Goal: Task Accomplishment & Management: Manage account settings

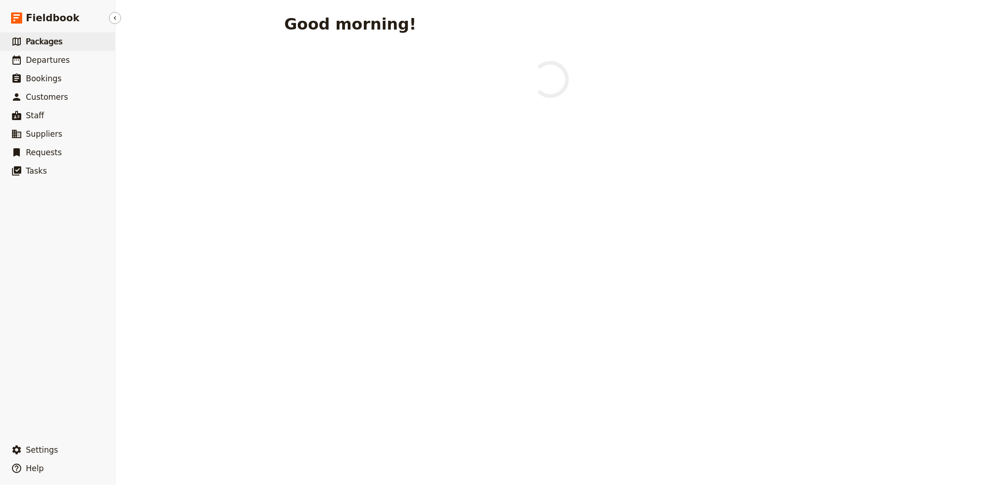
click at [30, 44] on span "Packages" at bounding box center [44, 41] width 36 height 9
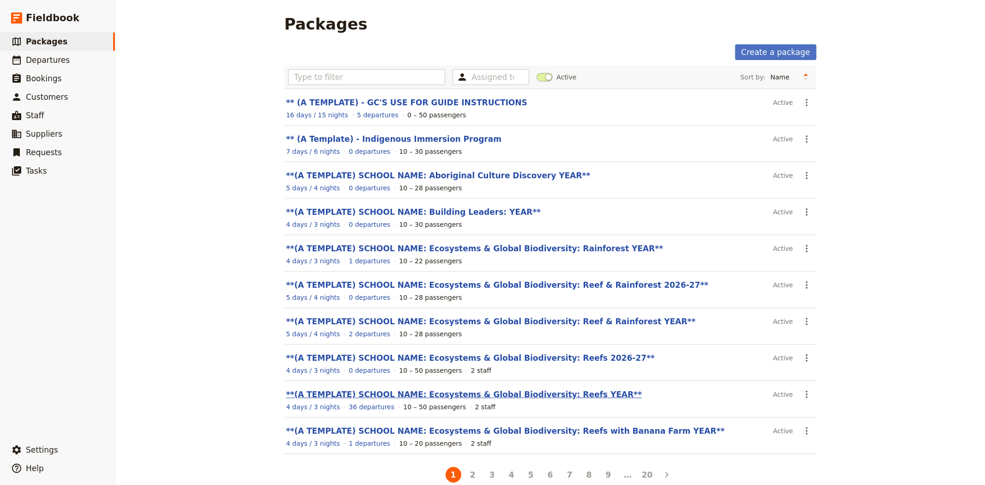
click at [509, 395] on link "**(A TEMPLATE) SCHOOL NAME: Ecosystems & Global Biodiversity: Reefs YEAR**" at bounding box center [464, 394] width 356 height 9
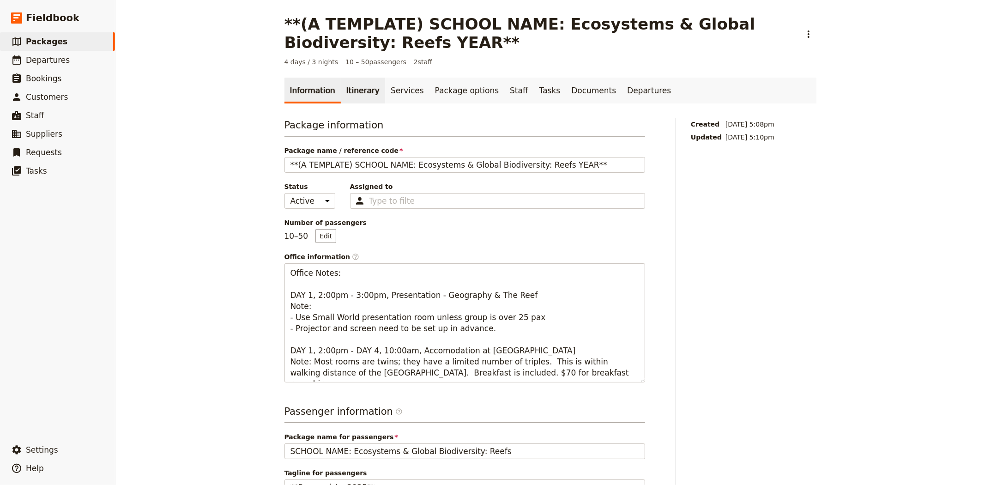
click at [363, 95] on link "Itinerary" at bounding box center [363, 91] width 44 height 26
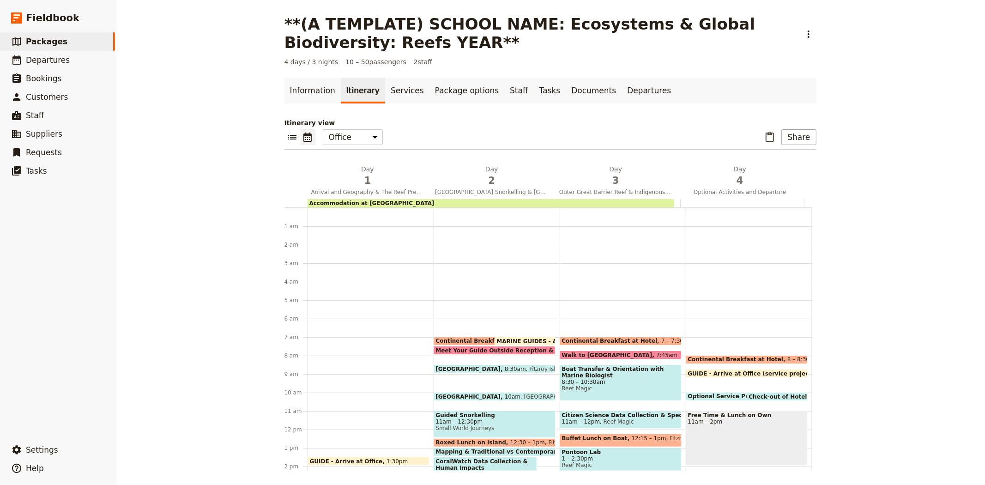
scroll to position [120, 0]
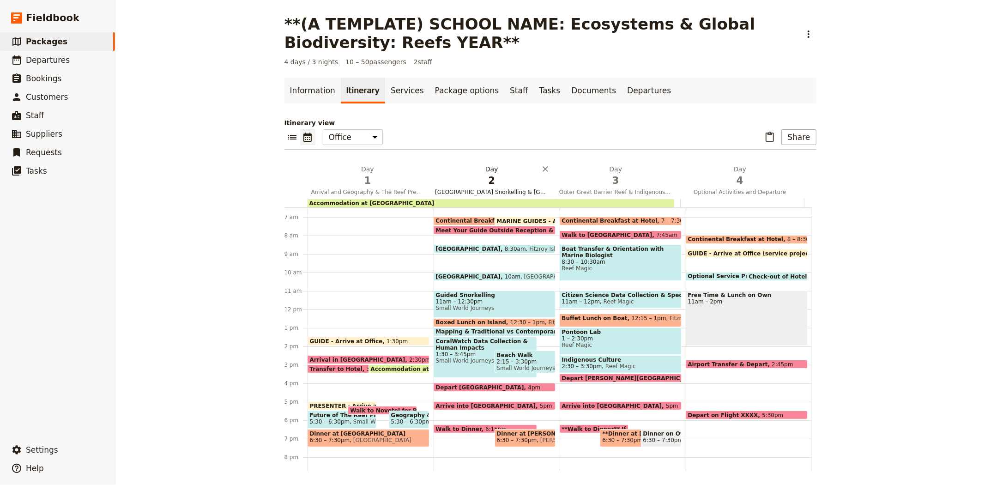
click at [476, 185] on span "2" at bounding box center [491, 181] width 113 height 14
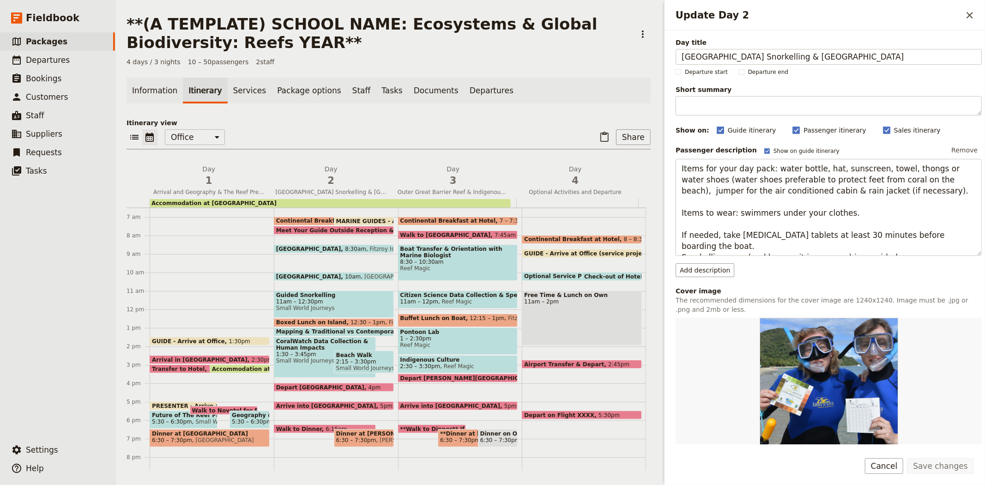
click at [385, 48] on h1 "**(A TEMPLATE) SCHOOL NAME: Ecosystems & Global Biodiversity: Reefs YEAR**" at bounding box center [378, 33] width 503 height 37
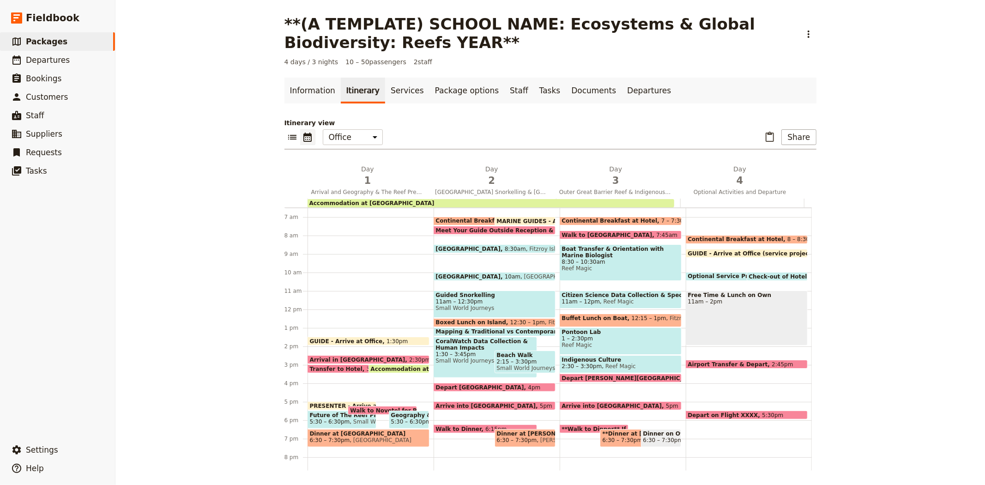
click at [194, 133] on div "**(A TEMPLATE) SCHOOL NAME: Ecosystems & Global Biodiversity: Reefs YEAR** ​ 4 …" at bounding box center [550, 242] width 870 height 485
click at [30, 61] on span "Departures" at bounding box center [48, 59] width 44 height 9
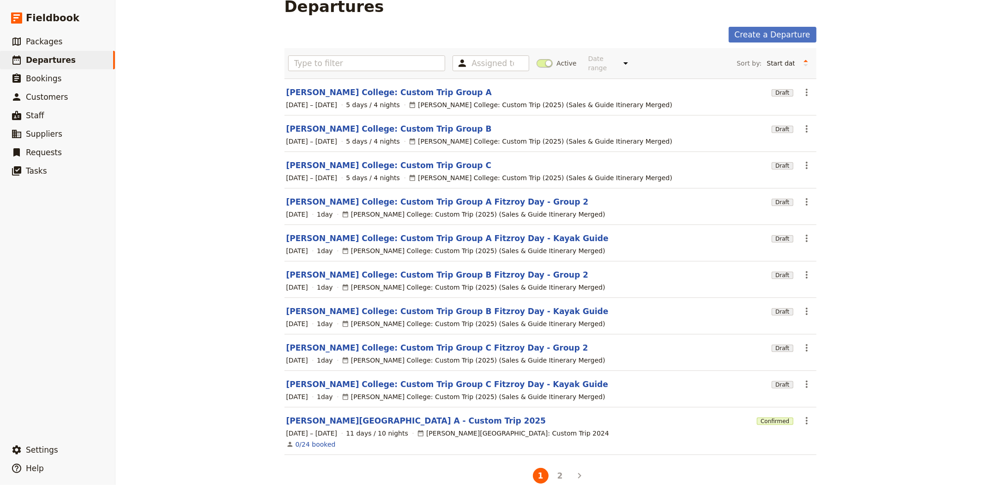
scroll to position [27, 0]
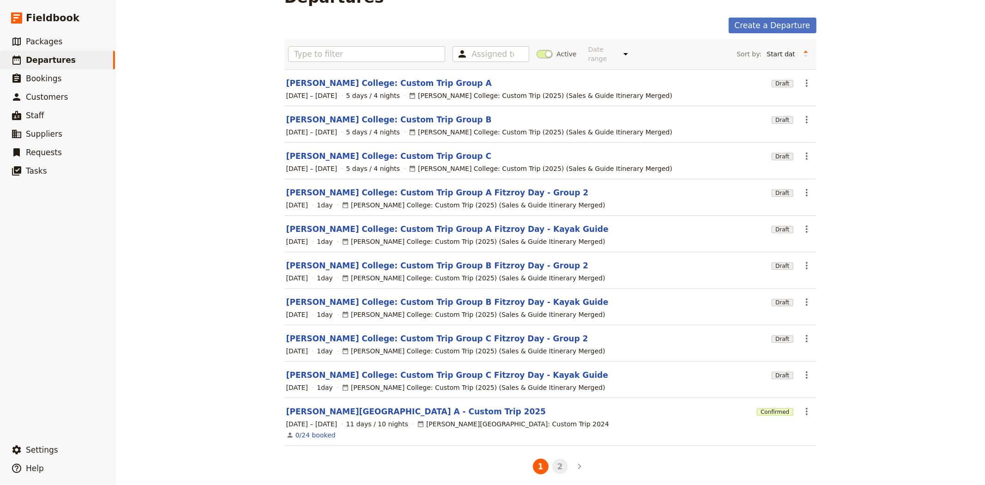
click at [552, 464] on button "2" at bounding box center [560, 467] width 16 height 16
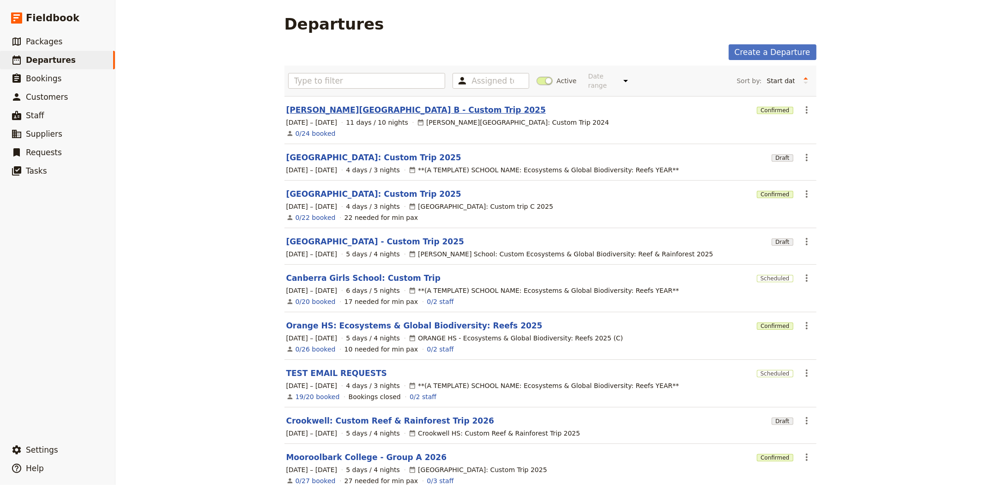
click at [337, 104] on link "[PERSON_NAME][GEOGRAPHIC_DATA] B - Custom Trip 2025" at bounding box center [416, 109] width 260 height 11
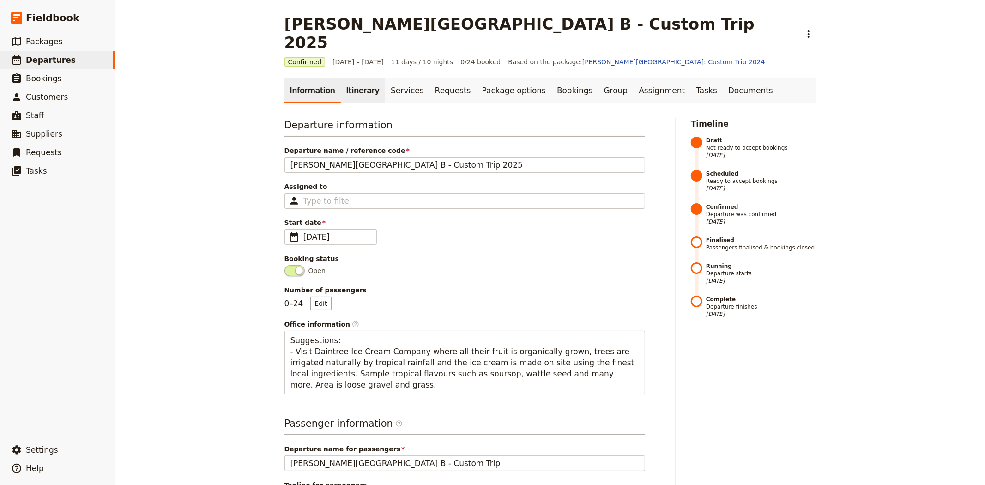
click at [345, 78] on link "Itinerary" at bounding box center [363, 91] width 44 height 26
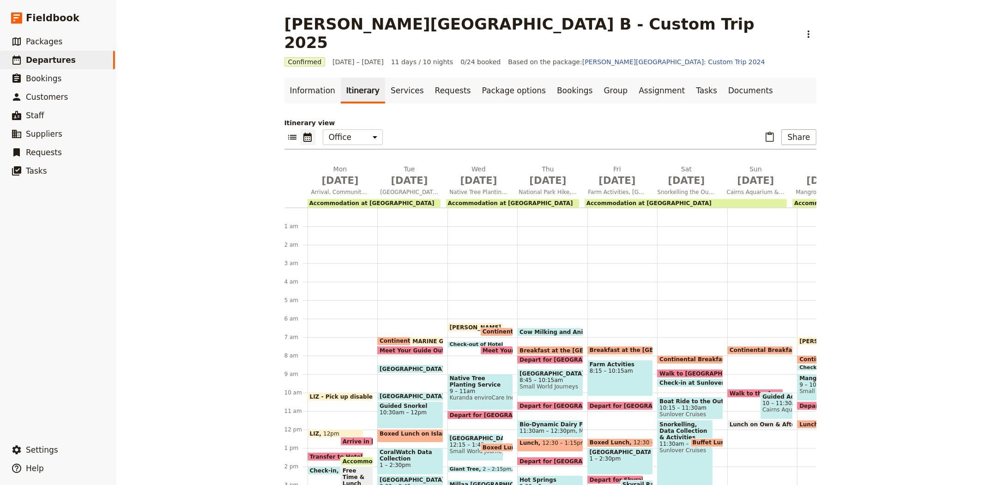
scroll to position [106, 0]
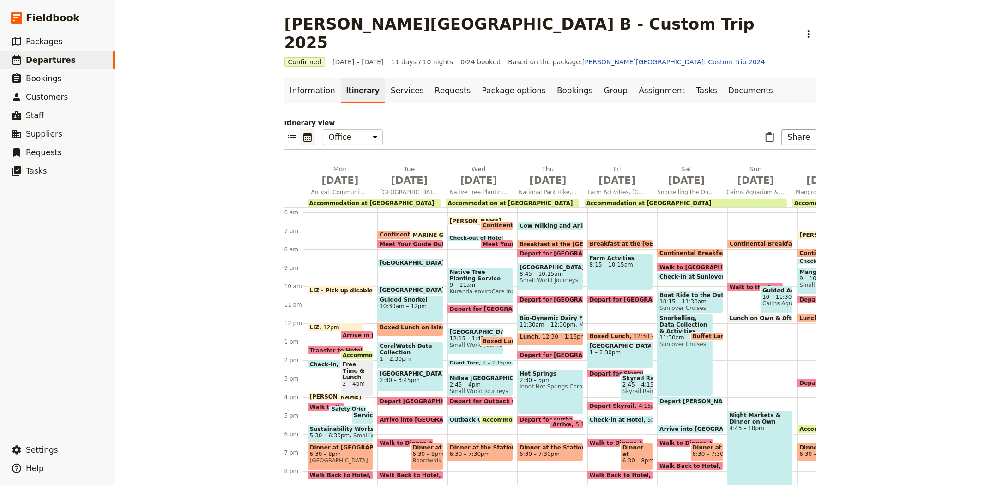
click at [700, 273] on span "Check-in at Sunlover" at bounding box center [694, 276] width 68 height 6
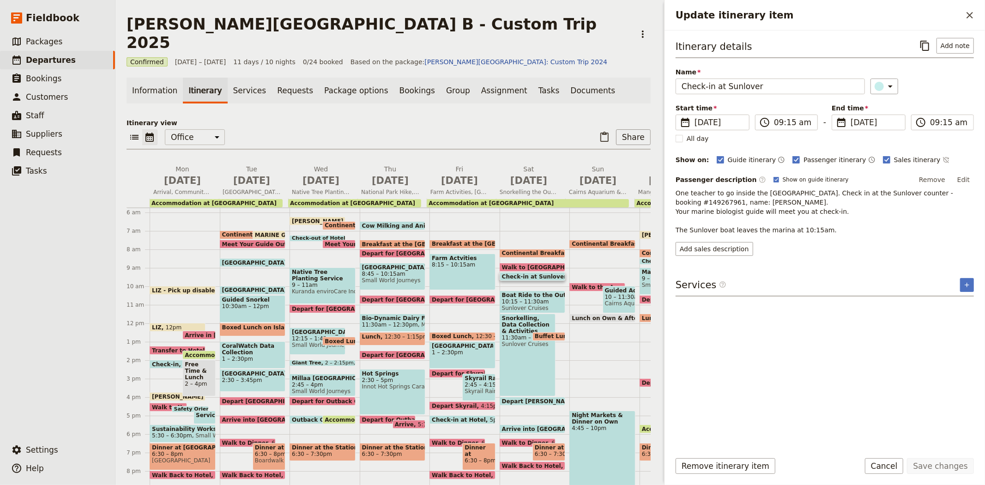
click at [518, 264] on span "Walk to [GEOGRAPHIC_DATA]" at bounding box center [549, 267] width 95 height 6
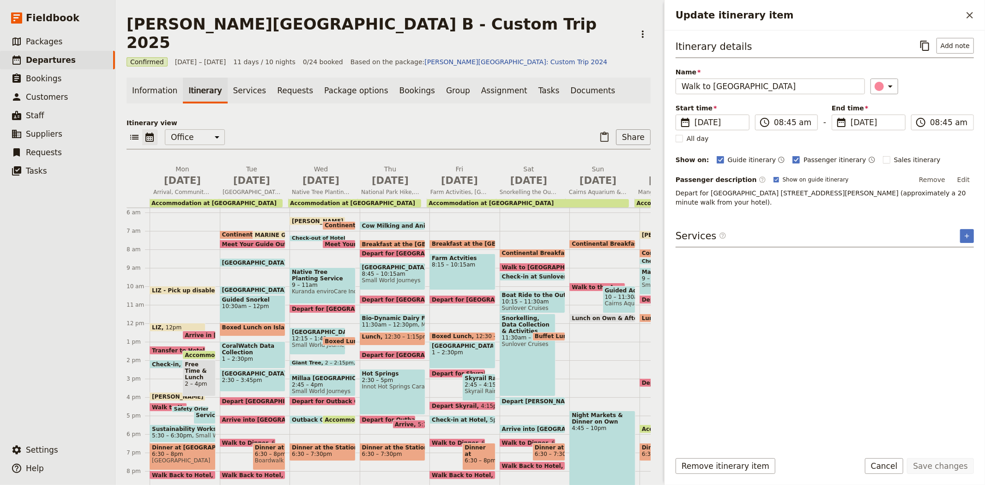
click at [519, 273] on span "Check-in at Sunlover" at bounding box center [536, 276] width 68 height 6
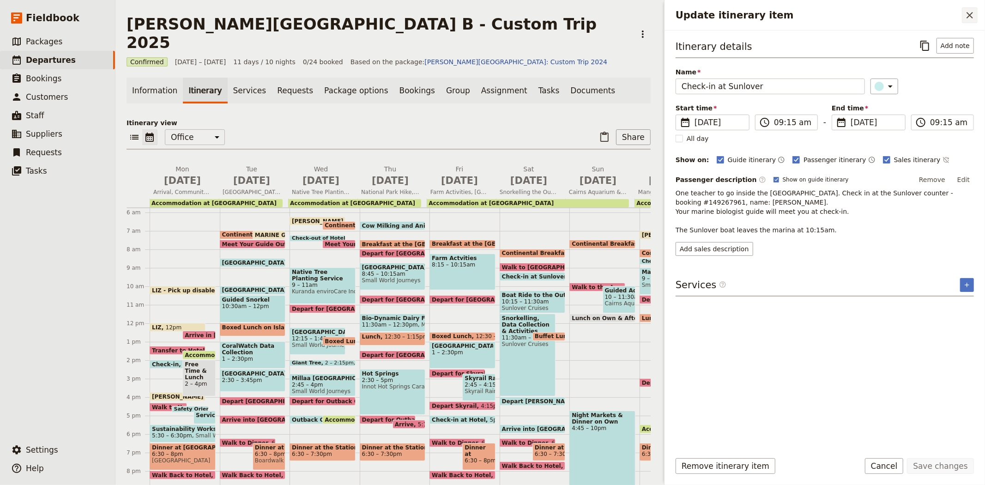
click at [967, 18] on icon "Close drawer" at bounding box center [969, 15] width 11 height 11
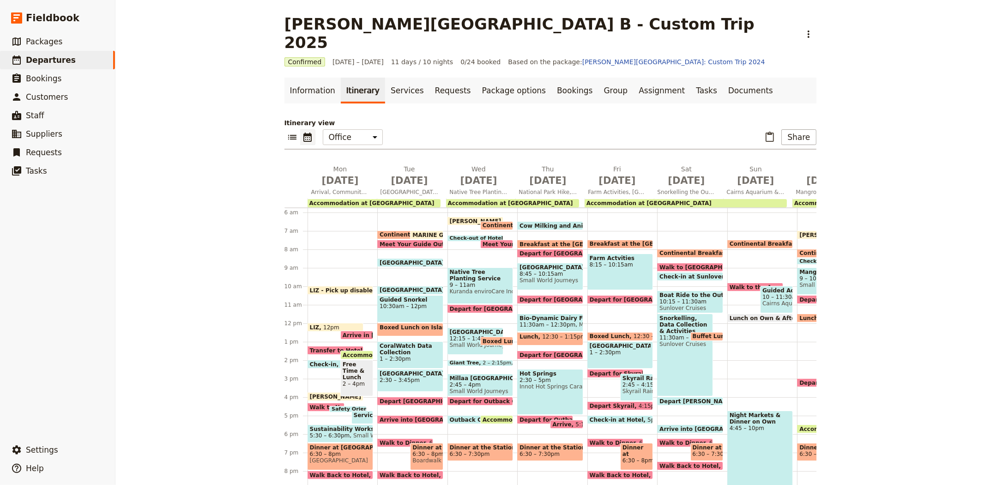
click at [164, 172] on div "[PERSON_NAME][GEOGRAPHIC_DATA] B - Custom Trip 2025 ​ Confirmed [DATE] – [DATE]…" at bounding box center [550, 242] width 870 height 485
click at [28, 134] on span "Suppliers" at bounding box center [44, 133] width 36 height 9
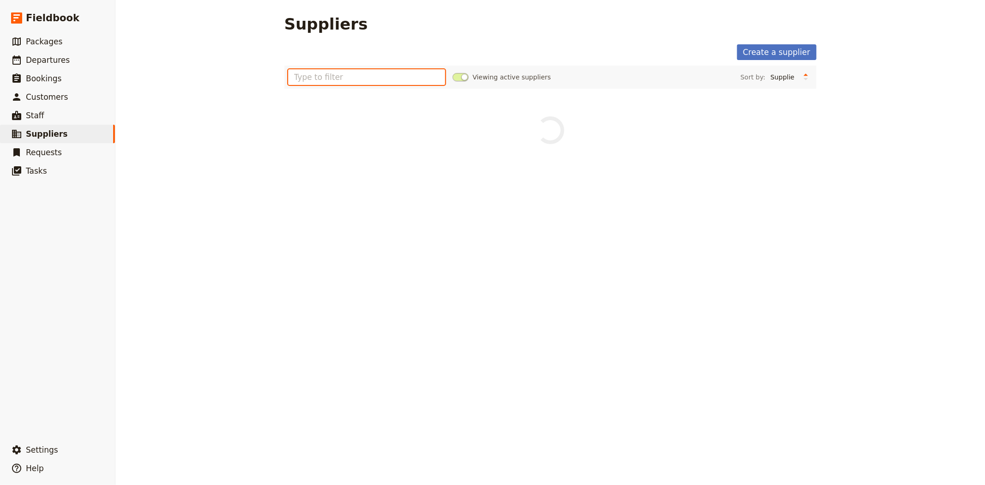
click at [326, 79] on input "text" at bounding box center [366, 77] width 157 height 16
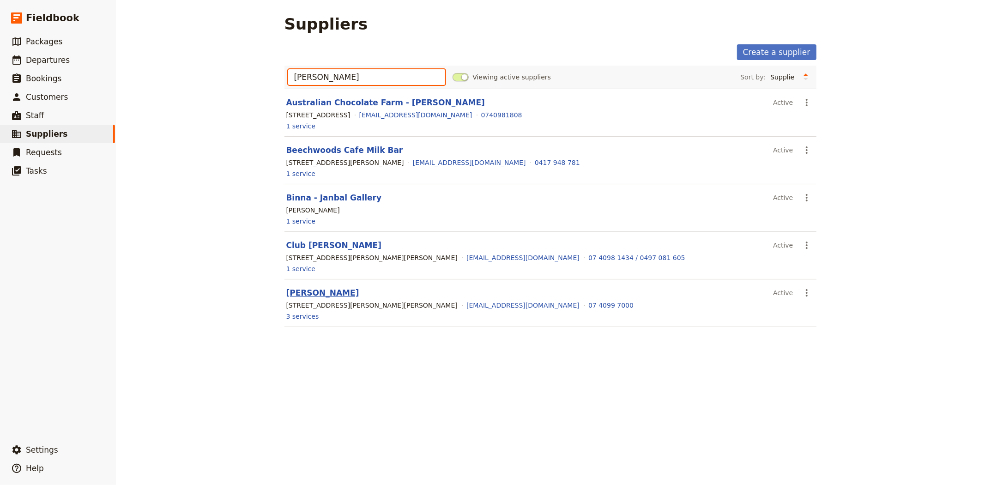
type input "[PERSON_NAME]"
click at [310, 297] on link "[PERSON_NAME]" at bounding box center [322, 292] width 73 height 9
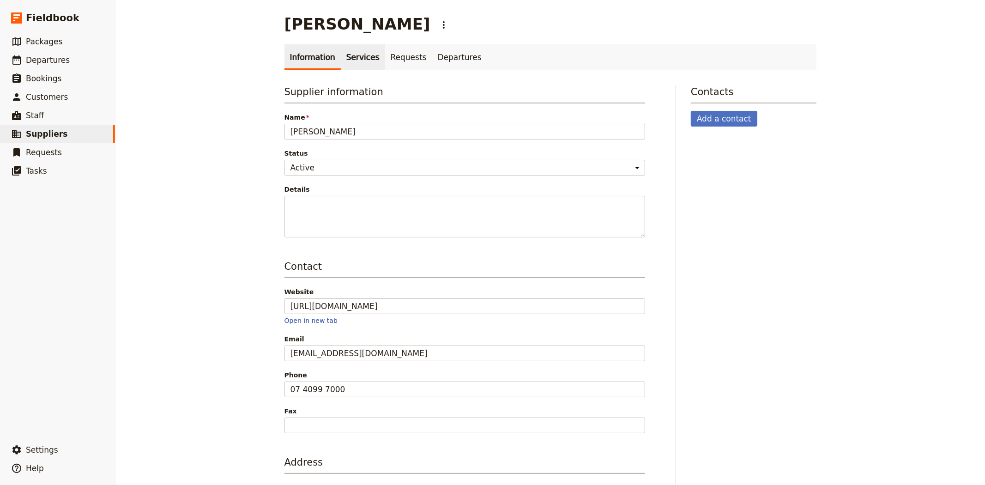
click at [355, 54] on link "Services" at bounding box center [363, 57] width 44 height 26
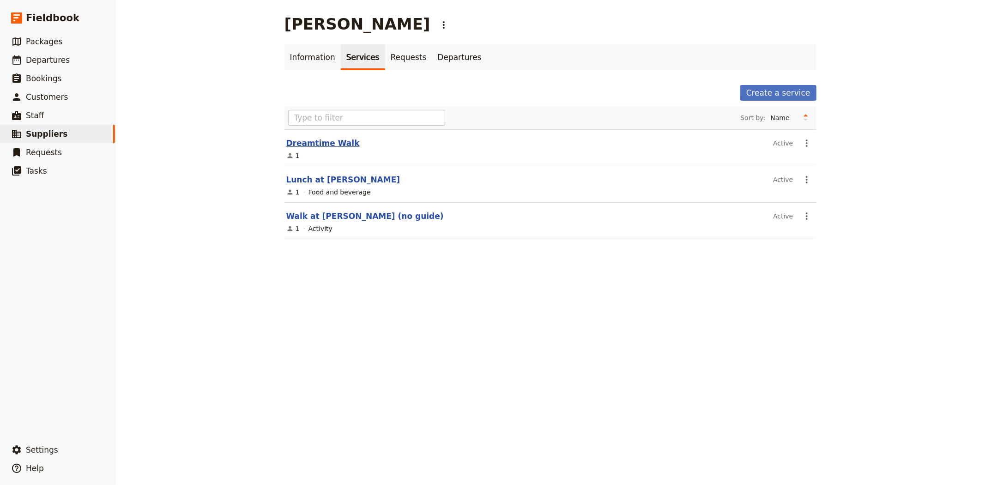
click at [313, 144] on link "Dreamtime Walk" at bounding box center [322, 143] width 73 height 9
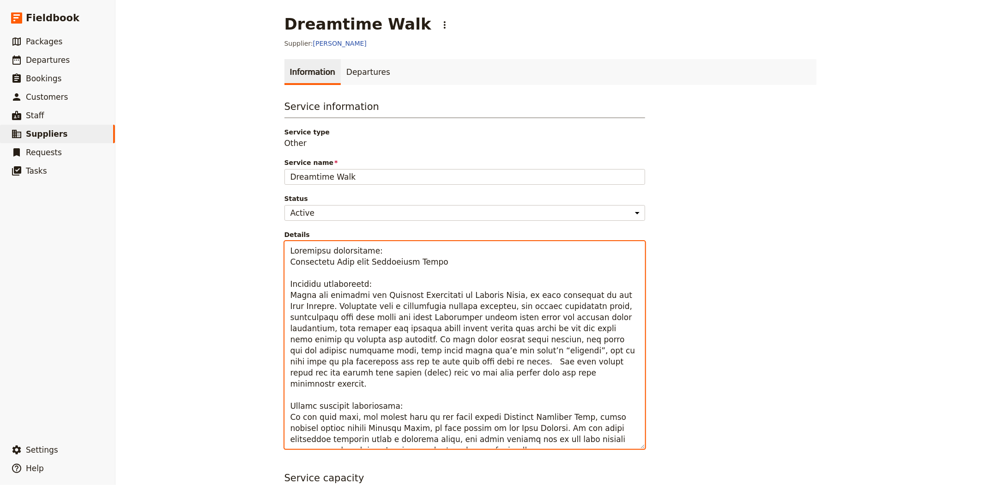
drag, startPoint x: 424, startPoint y: 261, endPoint x: 273, endPoint y: 261, distance: 151.0
click at [273, 261] on main "Dreamtime Walk ​ Supplier: [PERSON_NAME] Information Departures Service informa…" at bounding box center [550, 348] width 554 height 697
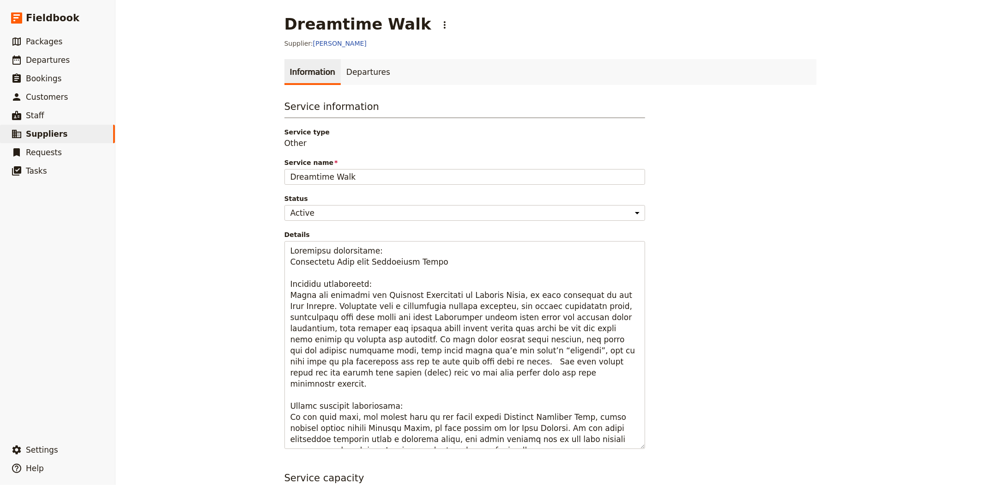
click at [200, 117] on div "Dreamtime Walk ​ Supplier: [PERSON_NAME] Information Departures Service informa…" at bounding box center [550, 242] width 870 height 485
click at [86, 130] on link "​ Suppliers" at bounding box center [57, 134] width 115 height 18
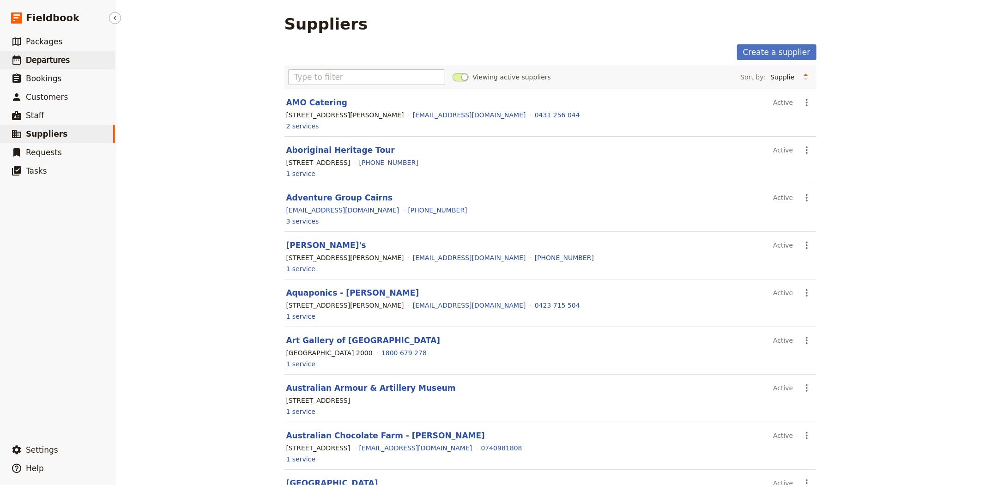
click at [54, 60] on span "Departures" at bounding box center [48, 59] width 44 height 9
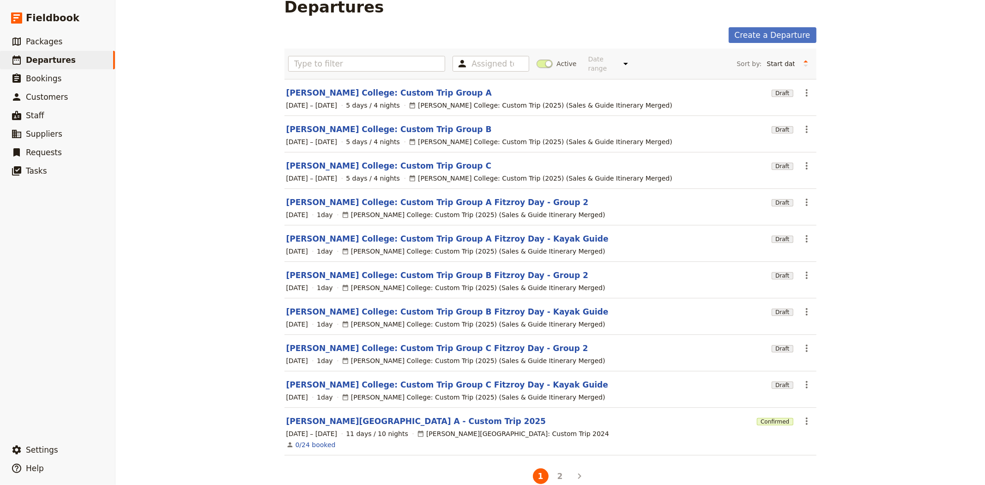
scroll to position [27, 0]
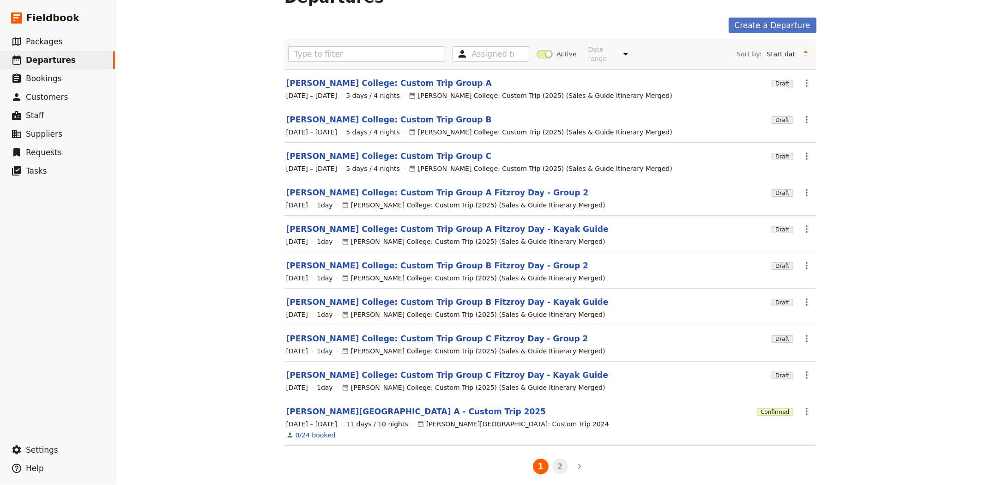
click at [557, 462] on button "2" at bounding box center [560, 467] width 16 height 16
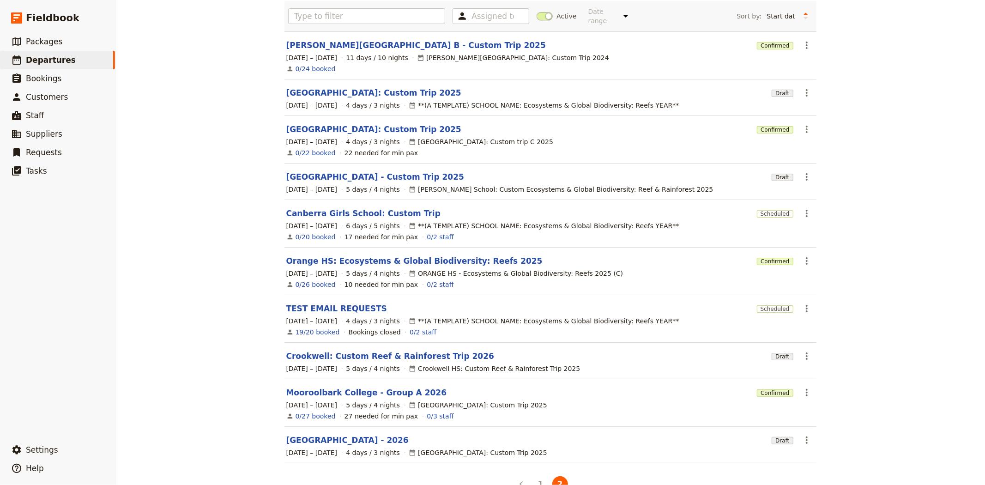
scroll to position [82, 0]
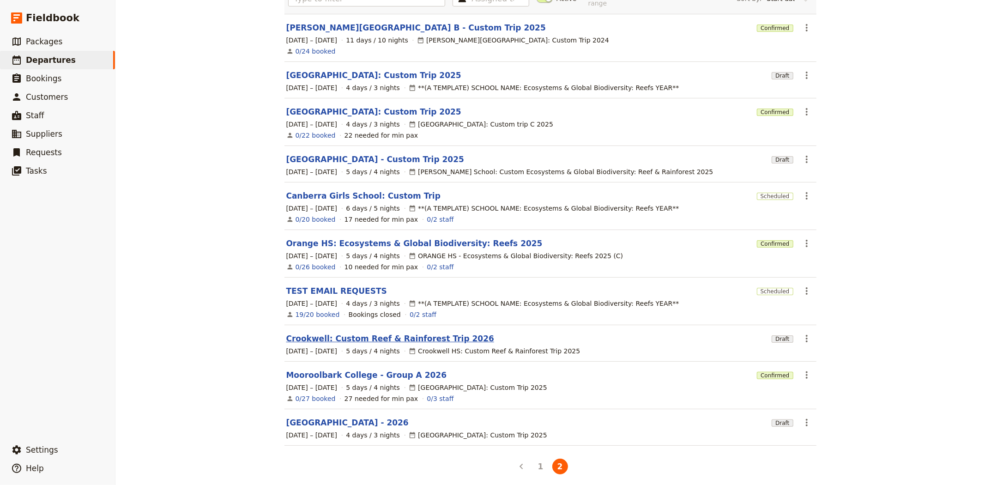
click at [356, 333] on link "Crookwell: Custom Reef & Rainforest Trip 2026" at bounding box center [390, 338] width 208 height 11
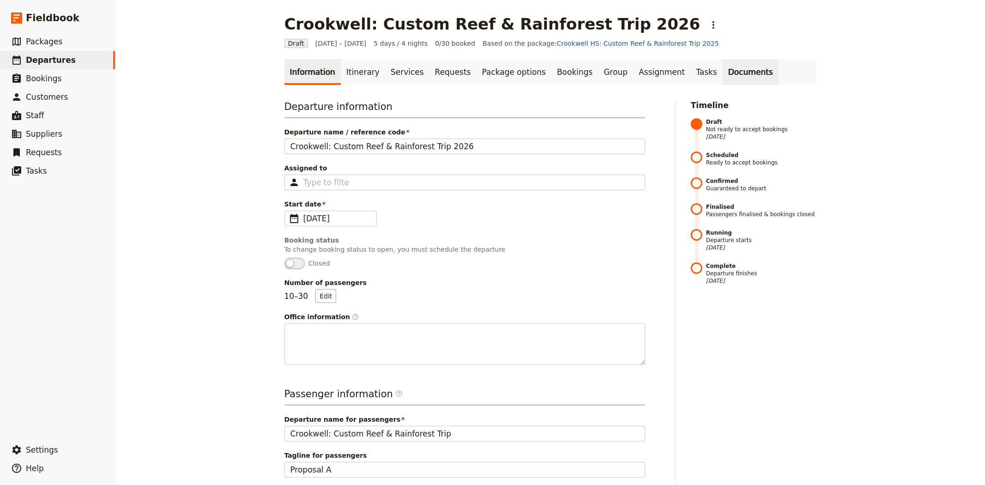
click at [723, 75] on link "Documents" at bounding box center [751, 72] width 56 height 26
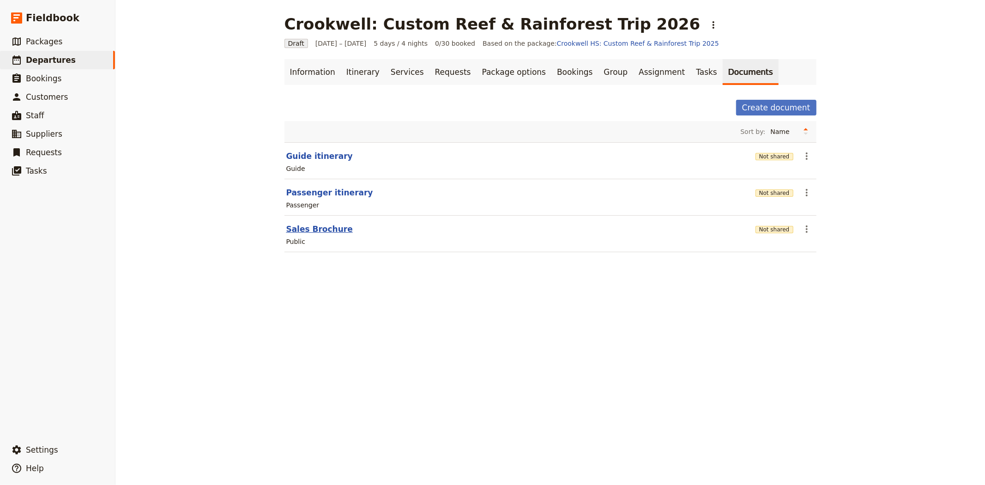
click at [307, 226] on button "Sales Brochure" at bounding box center [319, 229] width 67 height 11
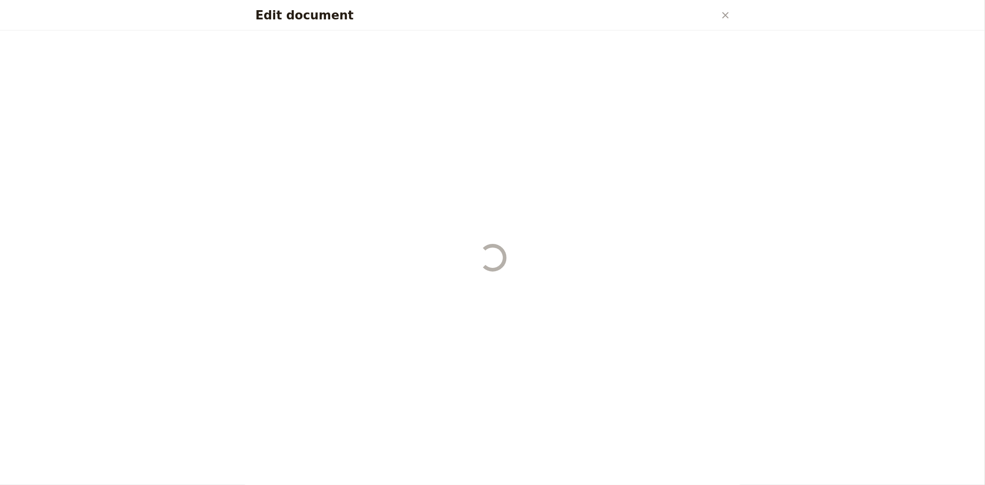
select select "DEFAULT"
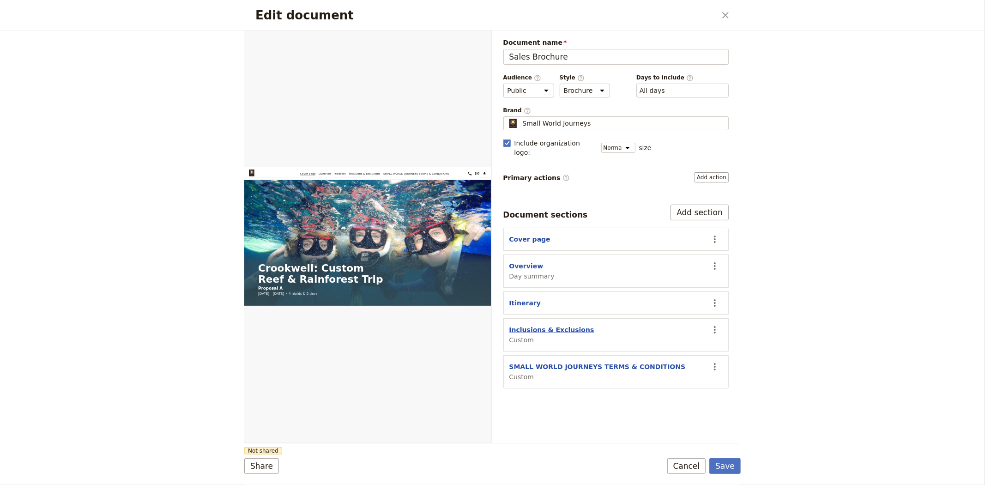
click at [554, 325] on button "Inclusions & Exclusions" at bounding box center [551, 329] width 85 height 9
select select "CUSTOM"
select select "default"
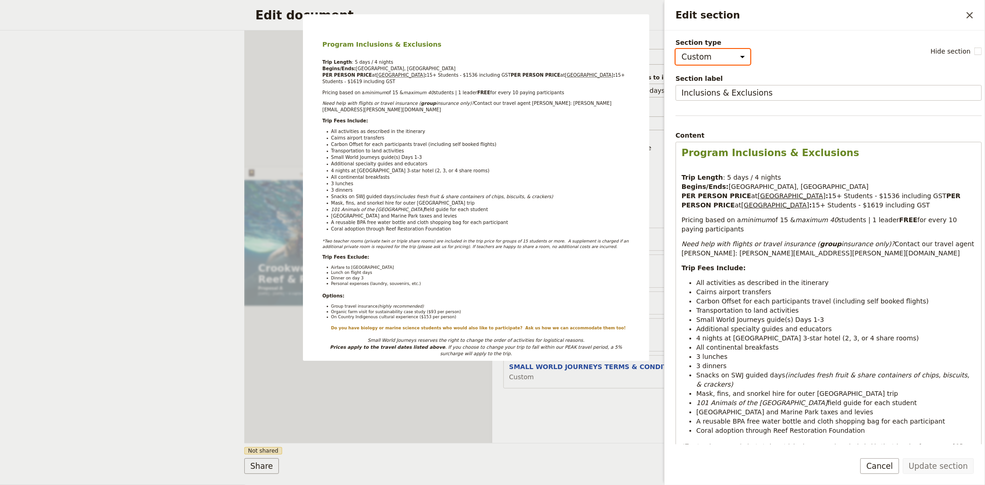
click at [517, 440] on div "Document name Sales Brochure Preview Audience ​ Public Passenger Guide Style ​ …" at bounding box center [616, 236] width 248 height 412
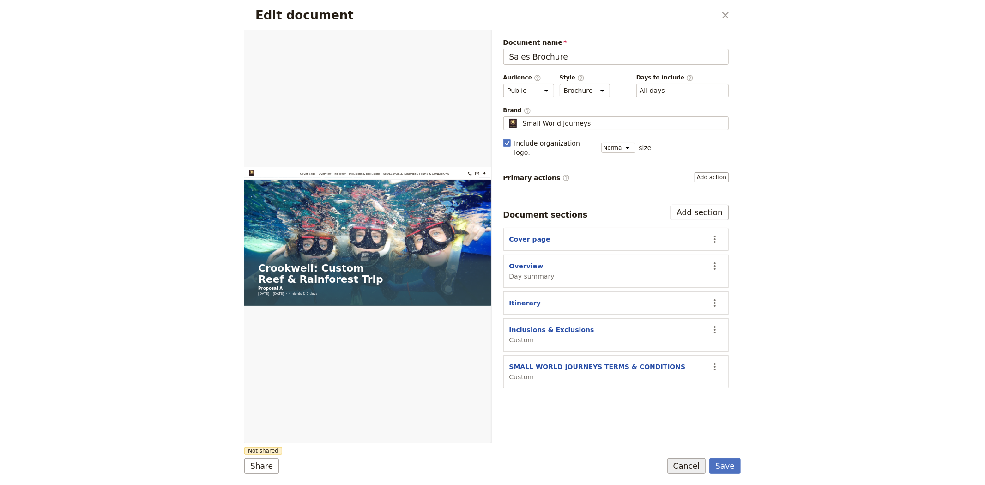
click at [695, 465] on button "Cancel" at bounding box center [686, 466] width 39 height 16
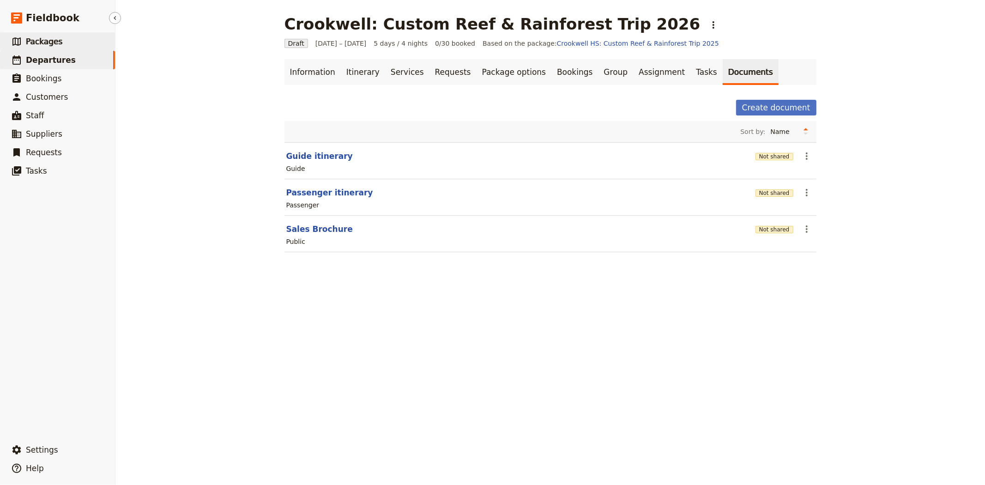
click at [66, 46] on link "​ Packages" at bounding box center [57, 41] width 115 height 18
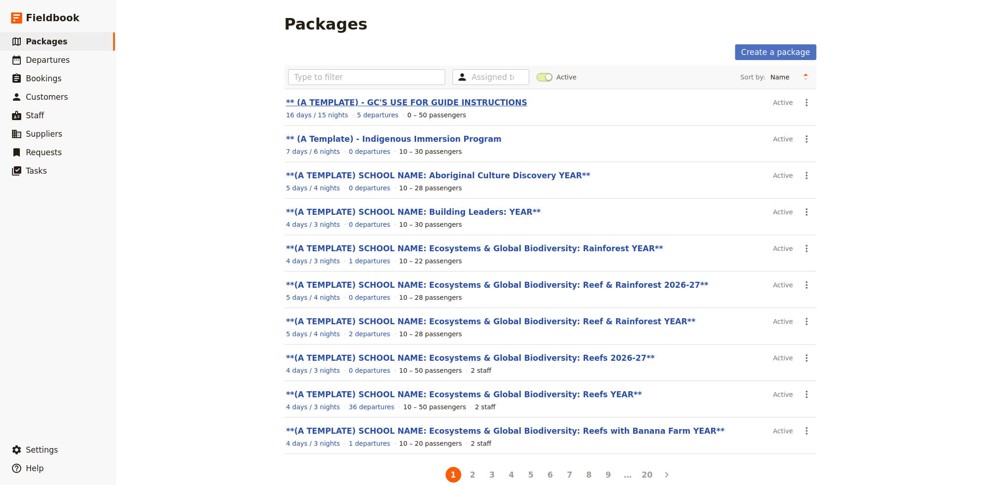
click at [384, 107] on link "** (A TEMPLATE) - GC'S USE FOR GUIDE INSTRUCTIONS" at bounding box center [406, 102] width 241 height 9
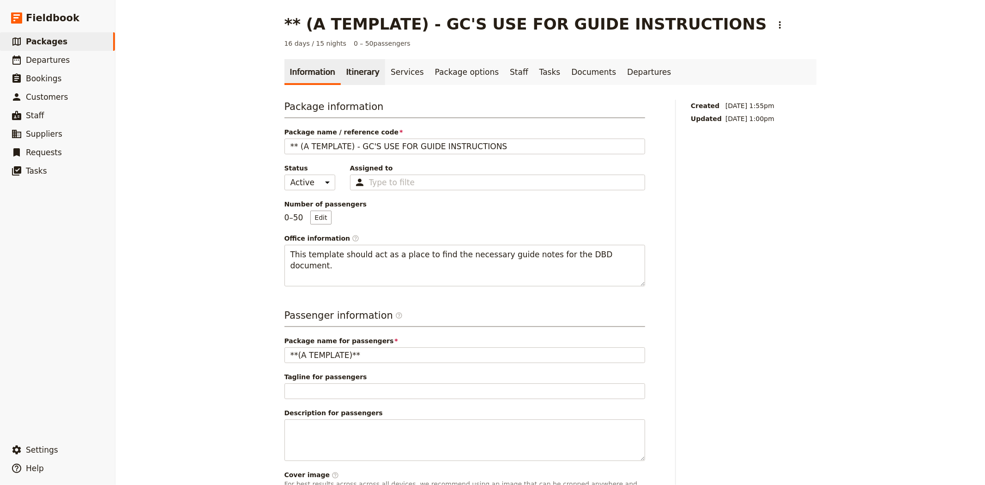
click at [350, 82] on link "Itinerary" at bounding box center [363, 72] width 44 height 26
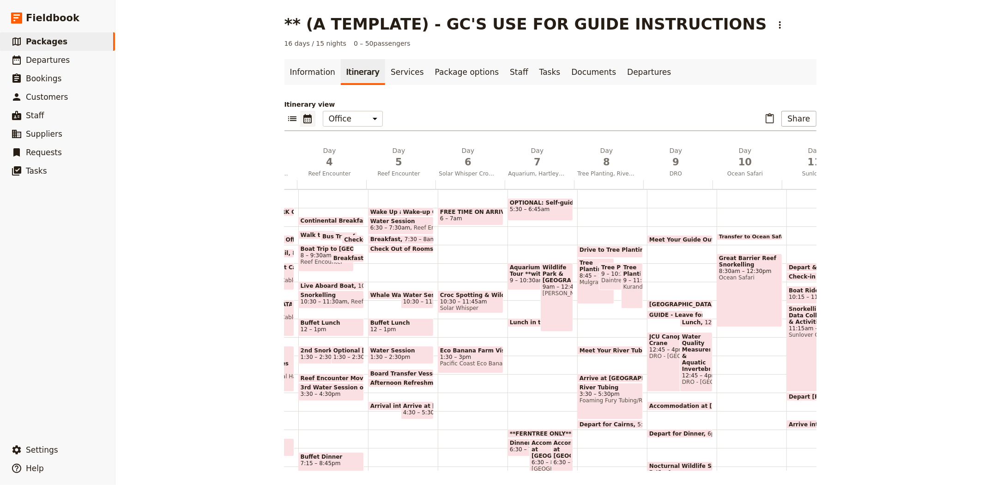
scroll to position [0, 220]
click at [611, 405] on div "River Tubing 3:30 – 5:30pm Foaming Fury Tubing/Rafting" at bounding box center [608, 401] width 66 height 36
select select "8"
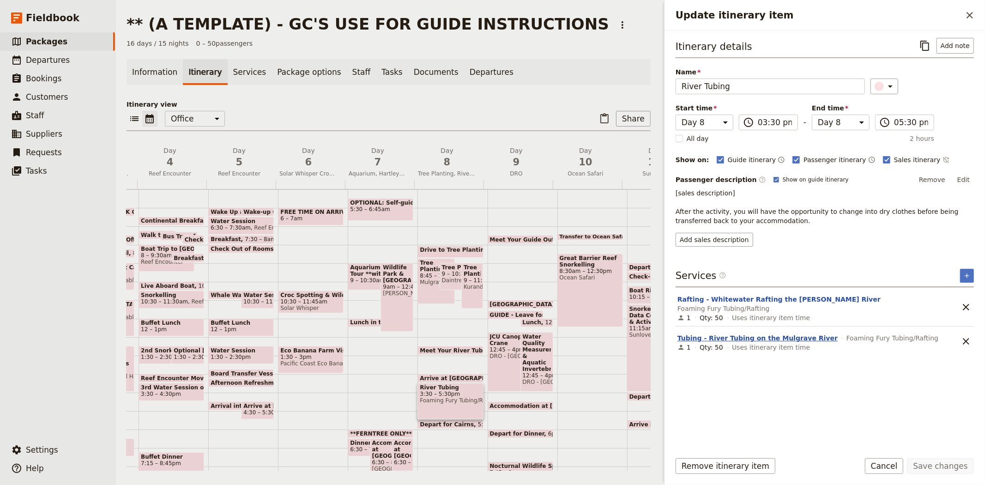
click at [715, 333] on button "Tubing - River Tubing on the Mulgrave River" at bounding box center [758, 337] width 160 height 9
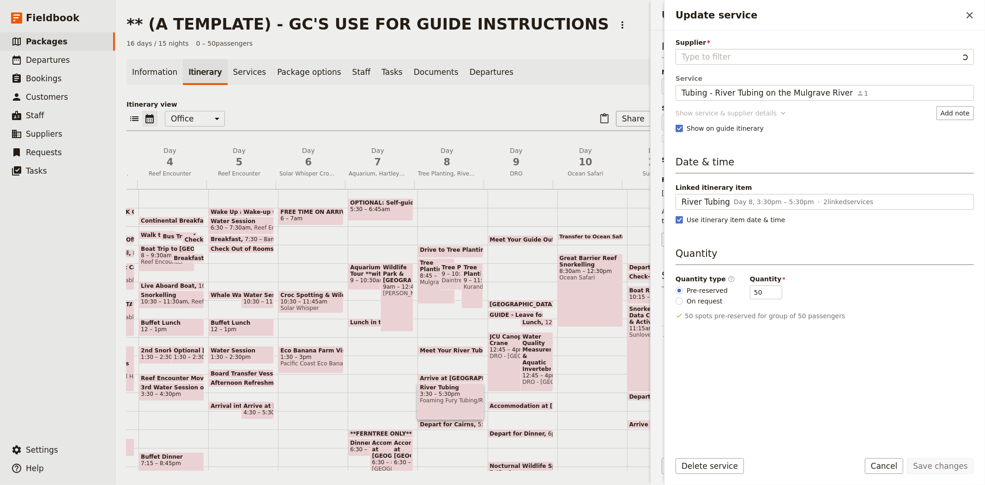
type input "Foaming Fury Tubing/Rafting"
click at [726, 111] on div "Supplier Foaming Fury Tubing/Rafting Service Tubing - River Tubing on the Mulgr…" at bounding box center [825, 241] width 298 height 406
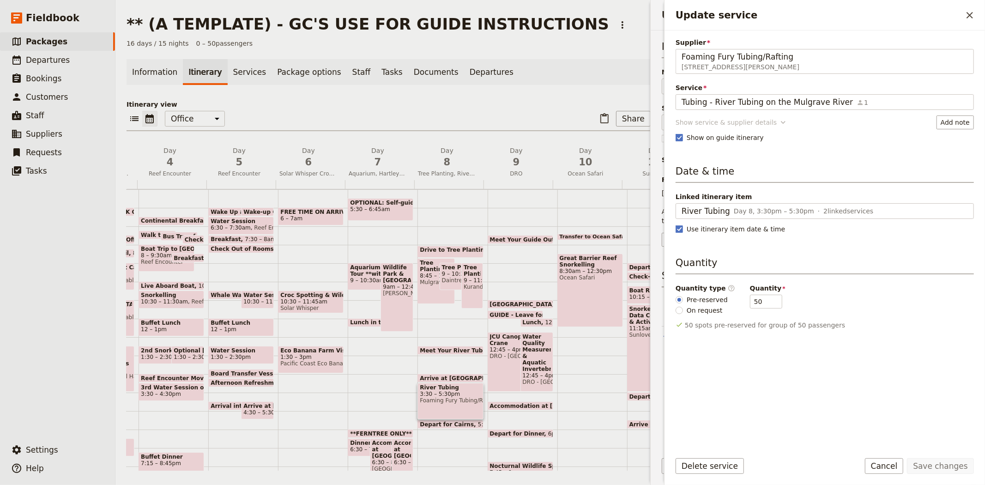
click at [722, 126] on div "Show service & supplier details" at bounding box center [726, 122] width 101 height 9
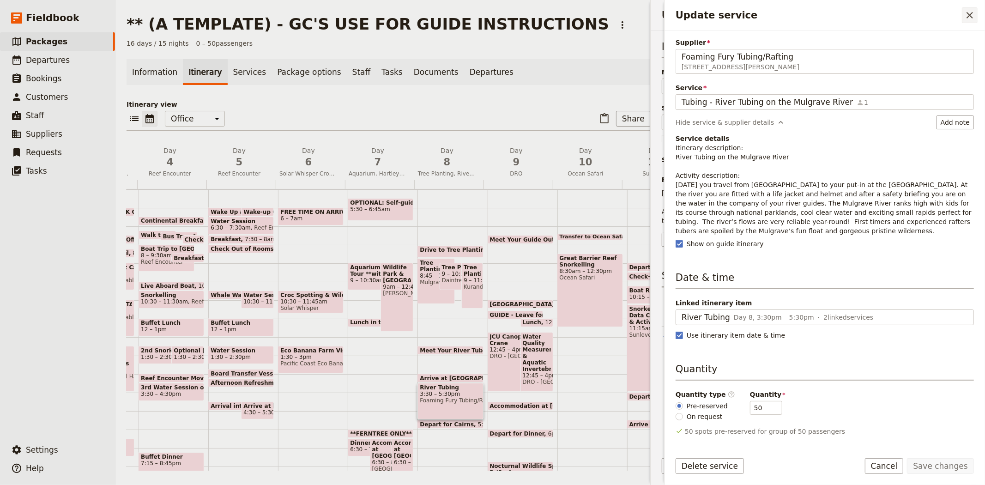
click at [967, 11] on icon "Close drawer" at bounding box center [969, 15] width 11 height 11
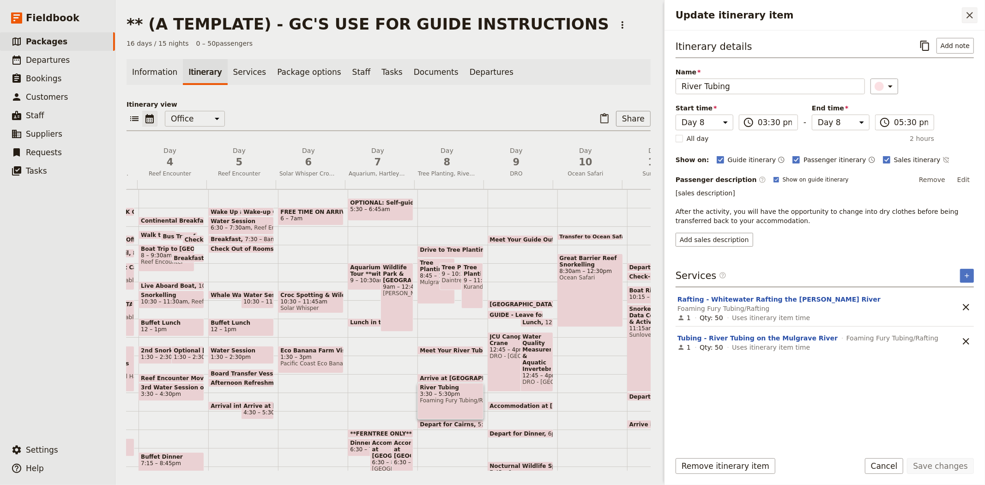
click at [964, 19] on icon "Close drawer" at bounding box center [969, 15] width 11 height 11
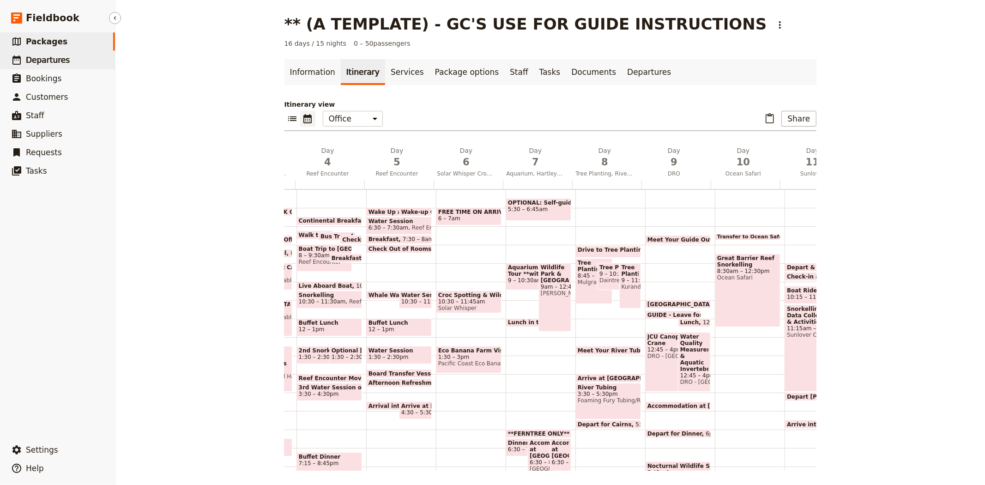
click at [67, 67] on link "​ Departures" at bounding box center [57, 60] width 115 height 18
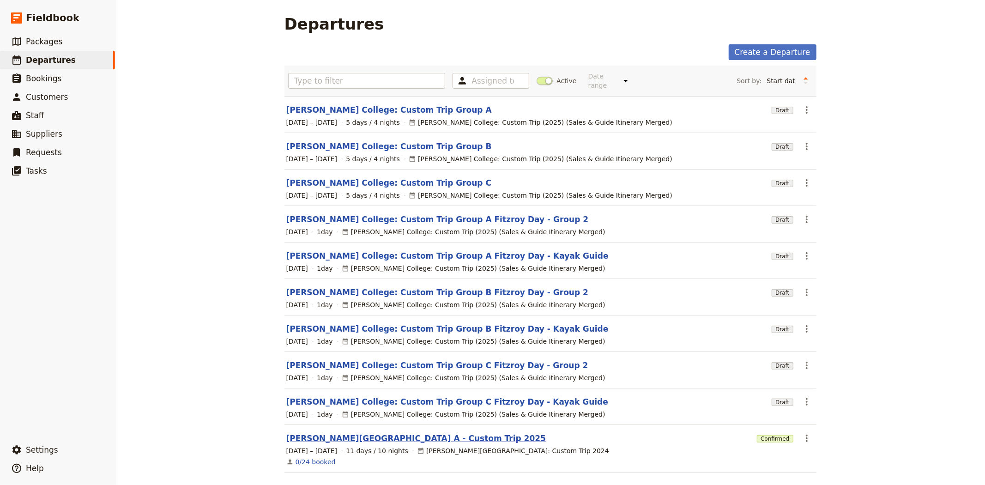
click at [351, 433] on link "[PERSON_NAME][GEOGRAPHIC_DATA] A - Custom Trip 2025" at bounding box center [416, 438] width 260 height 11
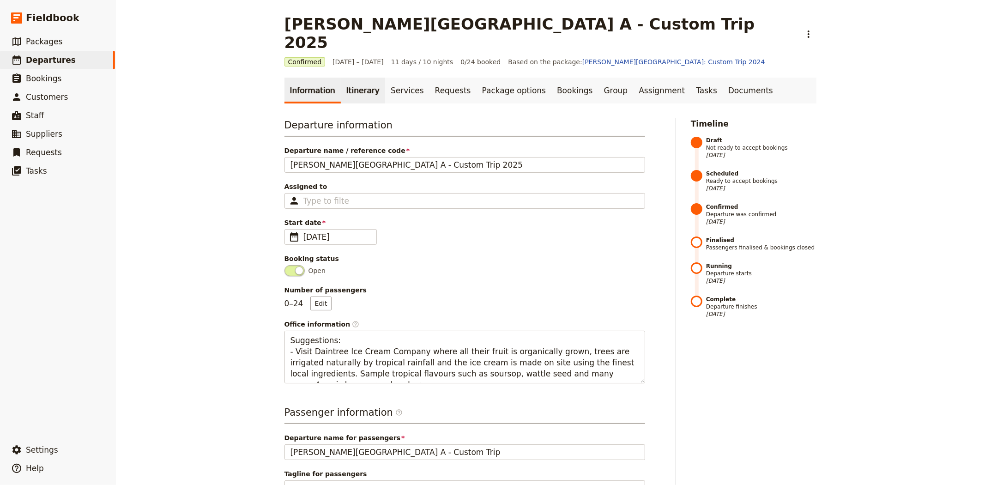
click at [348, 78] on link "Itinerary" at bounding box center [363, 91] width 44 height 26
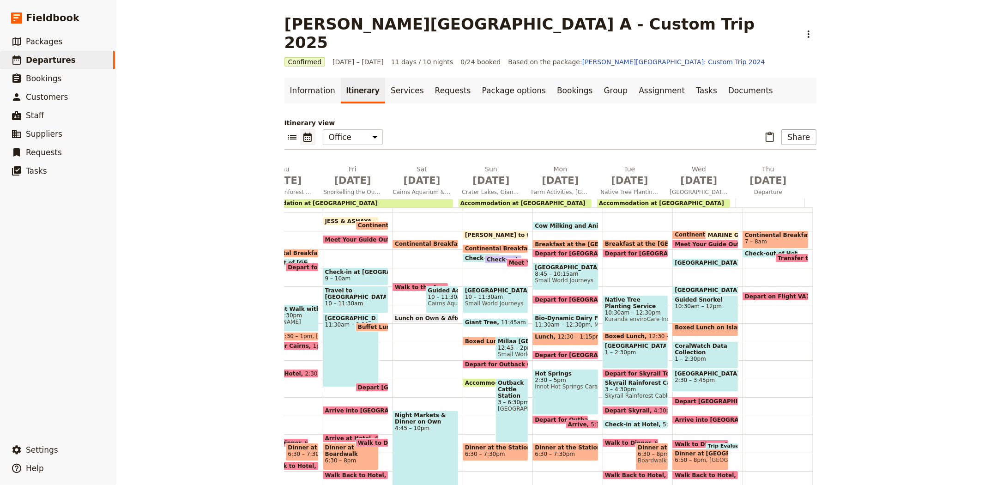
scroll to position [0, 265]
click at [783, 255] on span "Transfer to Airport" at bounding box center [808, 258] width 62 height 6
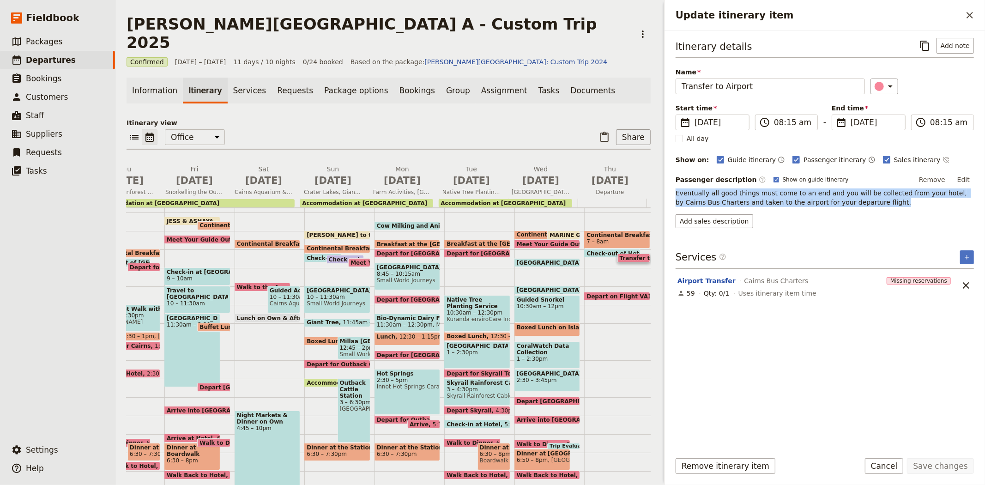
drag, startPoint x: 677, startPoint y: 191, endPoint x: 850, endPoint y: 206, distance: 173.9
click at [850, 206] on p "Eventually all good things must come to an end and you will be collected from y…" at bounding box center [825, 197] width 298 height 18
copy p "Eventually all good things must come to an end and you will be collected from y…"
click at [57, 43] on span "Packages" at bounding box center [44, 41] width 36 height 9
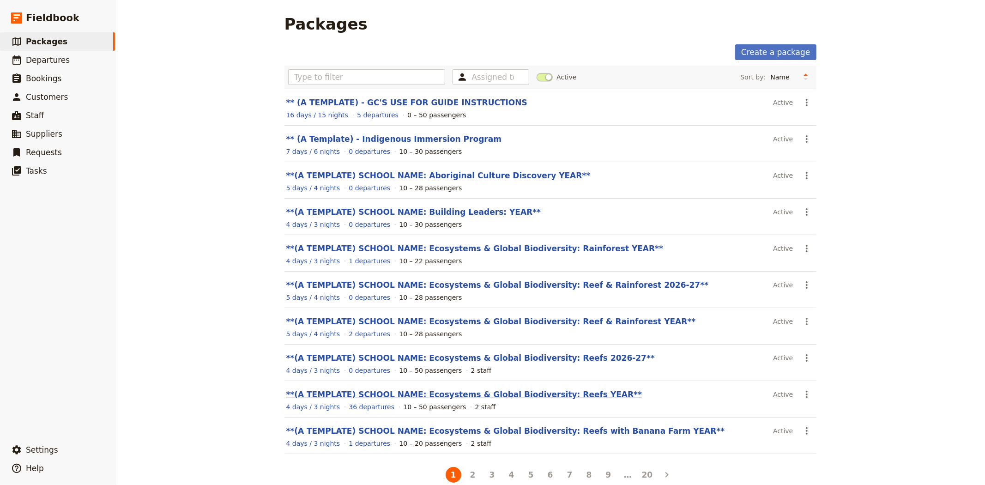
click at [543, 394] on link "**(A TEMPLATE) SCHOOL NAME: Ecosystems & Global Biodiversity: Reefs YEAR**" at bounding box center [464, 394] width 356 height 9
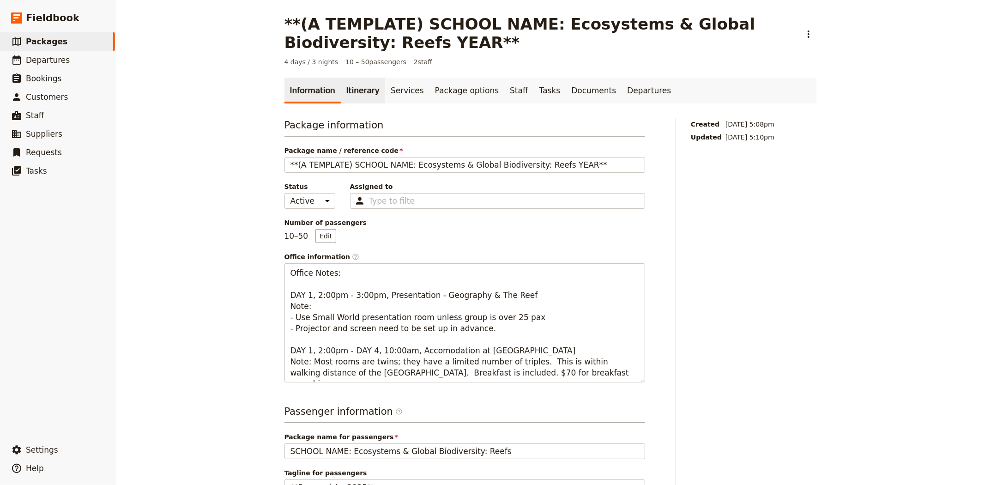
click at [367, 89] on link "Itinerary" at bounding box center [363, 91] width 44 height 26
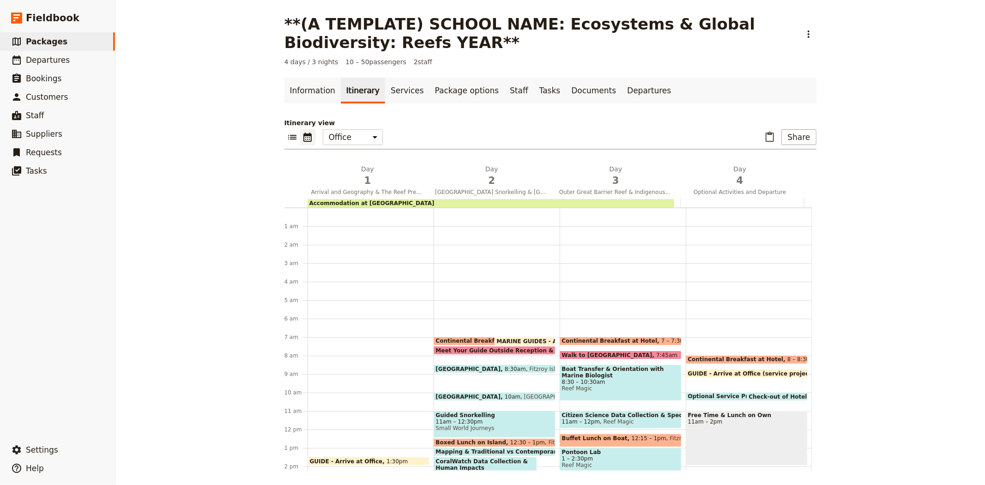
scroll to position [120, 0]
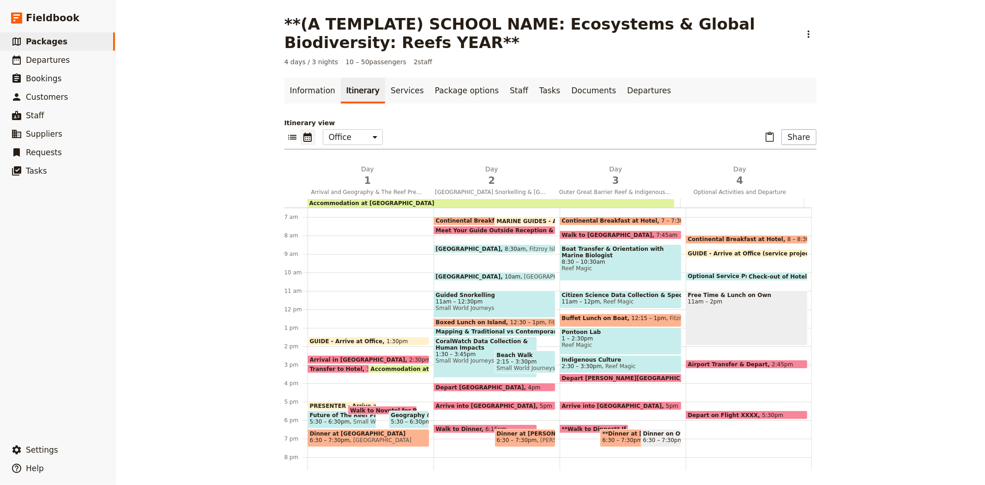
click at [719, 361] on span "Airport Transfer & Depart" at bounding box center [730, 364] width 84 height 6
select select "4"
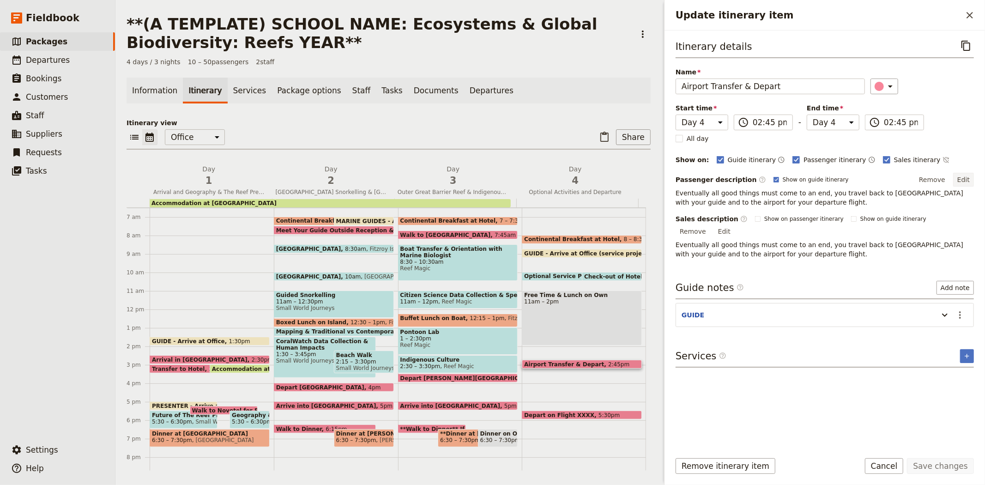
click at [968, 181] on button "Edit" at bounding box center [963, 180] width 21 height 14
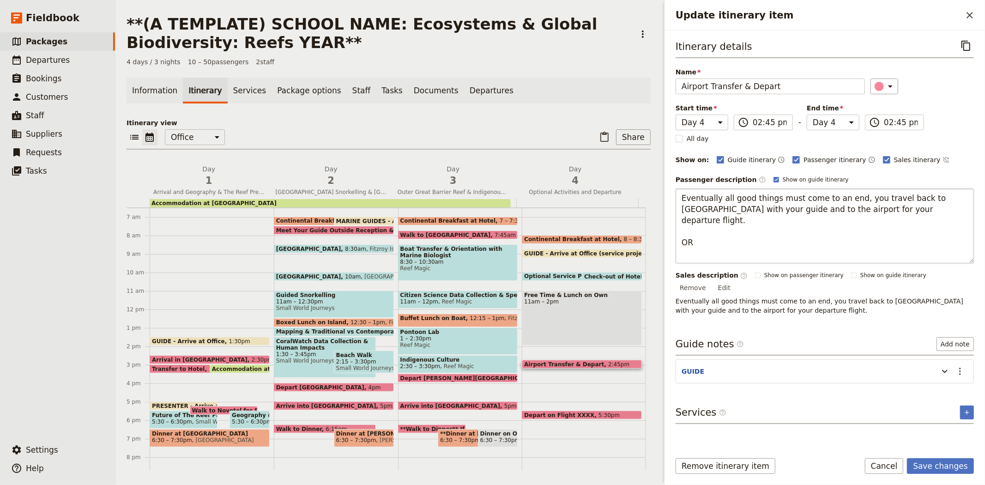
type textarea "Eventually all good things must come to an end, you travel back to [GEOGRAPHIC_…"
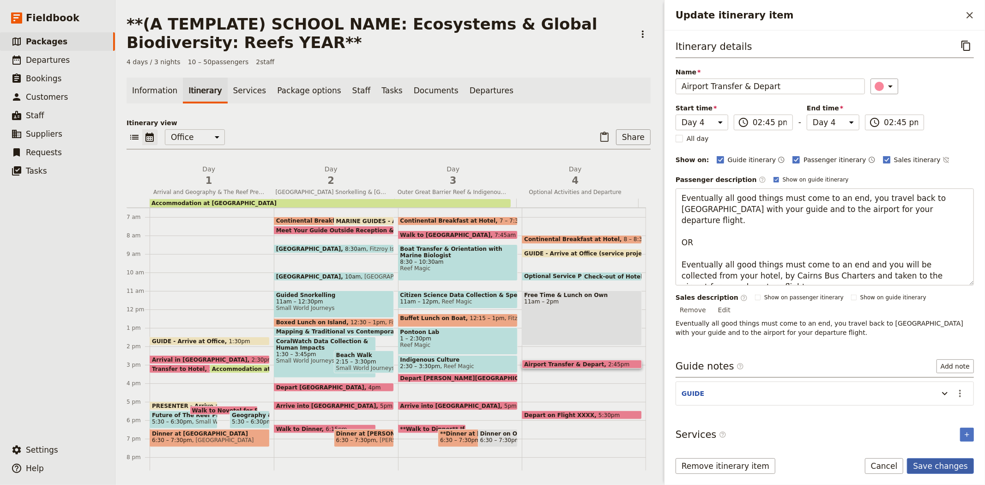
click at [939, 462] on button "Save changes" at bounding box center [940, 466] width 67 height 16
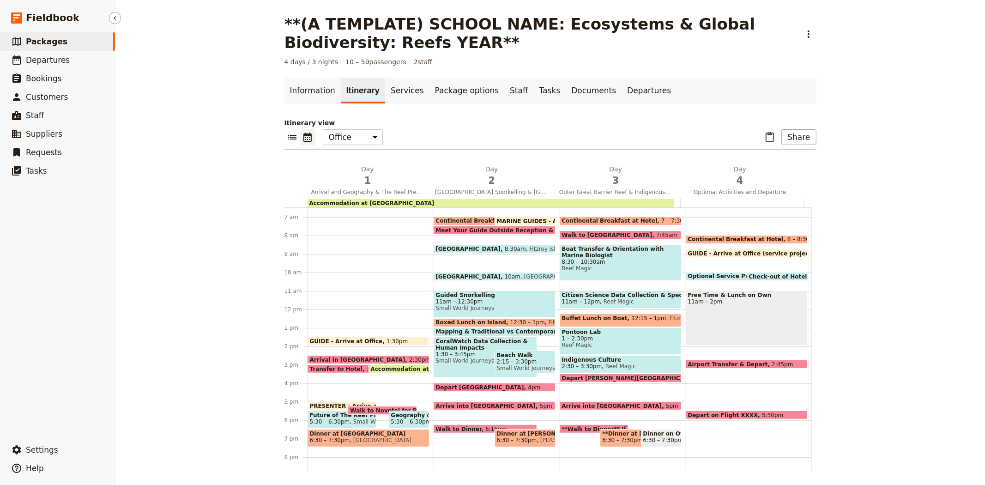
click at [61, 47] on link "​ Packages" at bounding box center [57, 41] width 115 height 18
